Goal: Book appointment/travel/reservation

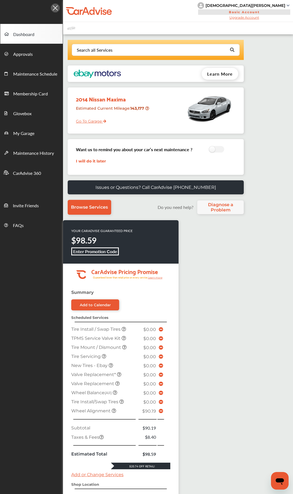
click at [160, 233] on icon at bounding box center [161, 411] width 4 height 4
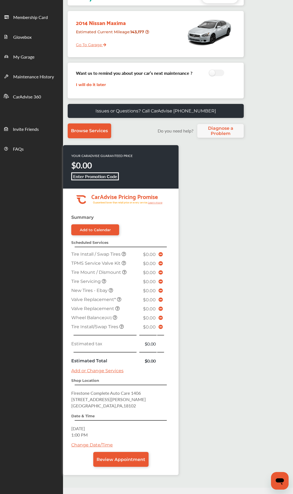
scroll to position [82, 0]
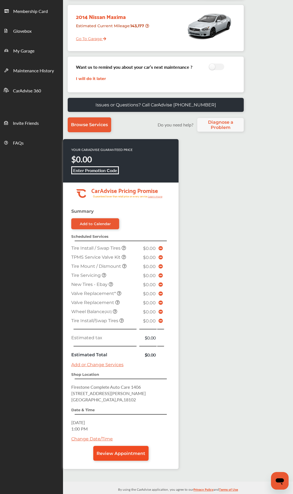
click at [141, 233] on span "Review Appointment" at bounding box center [120, 453] width 49 height 5
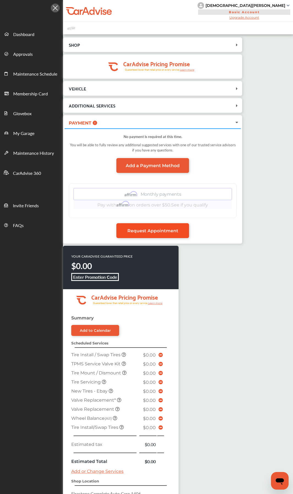
click at [168, 228] on span "Request Appointment" at bounding box center [152, 230] width 51 height 5
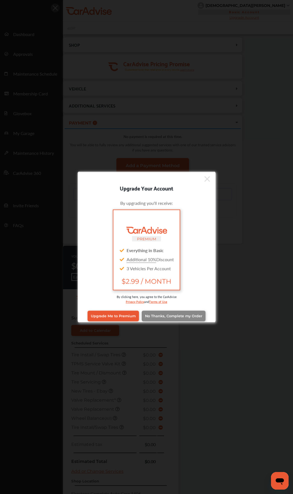
click at [186, 233] on span "No Thanks, Complete my Order" at bounding box center [173, 316] width 57 height 4
